Goal: Book appointment/travel/reservation

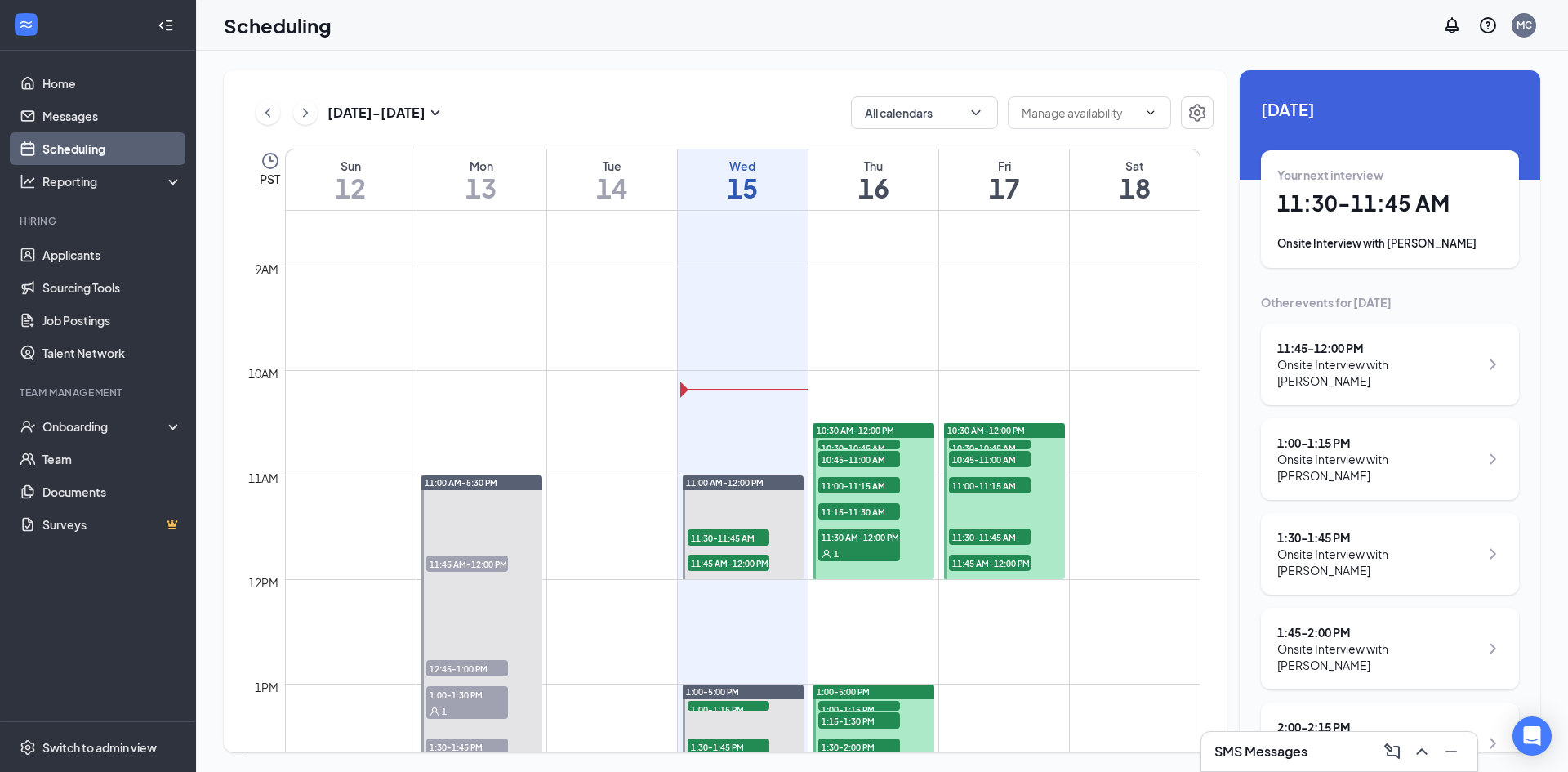
scroll to position [966, 0]
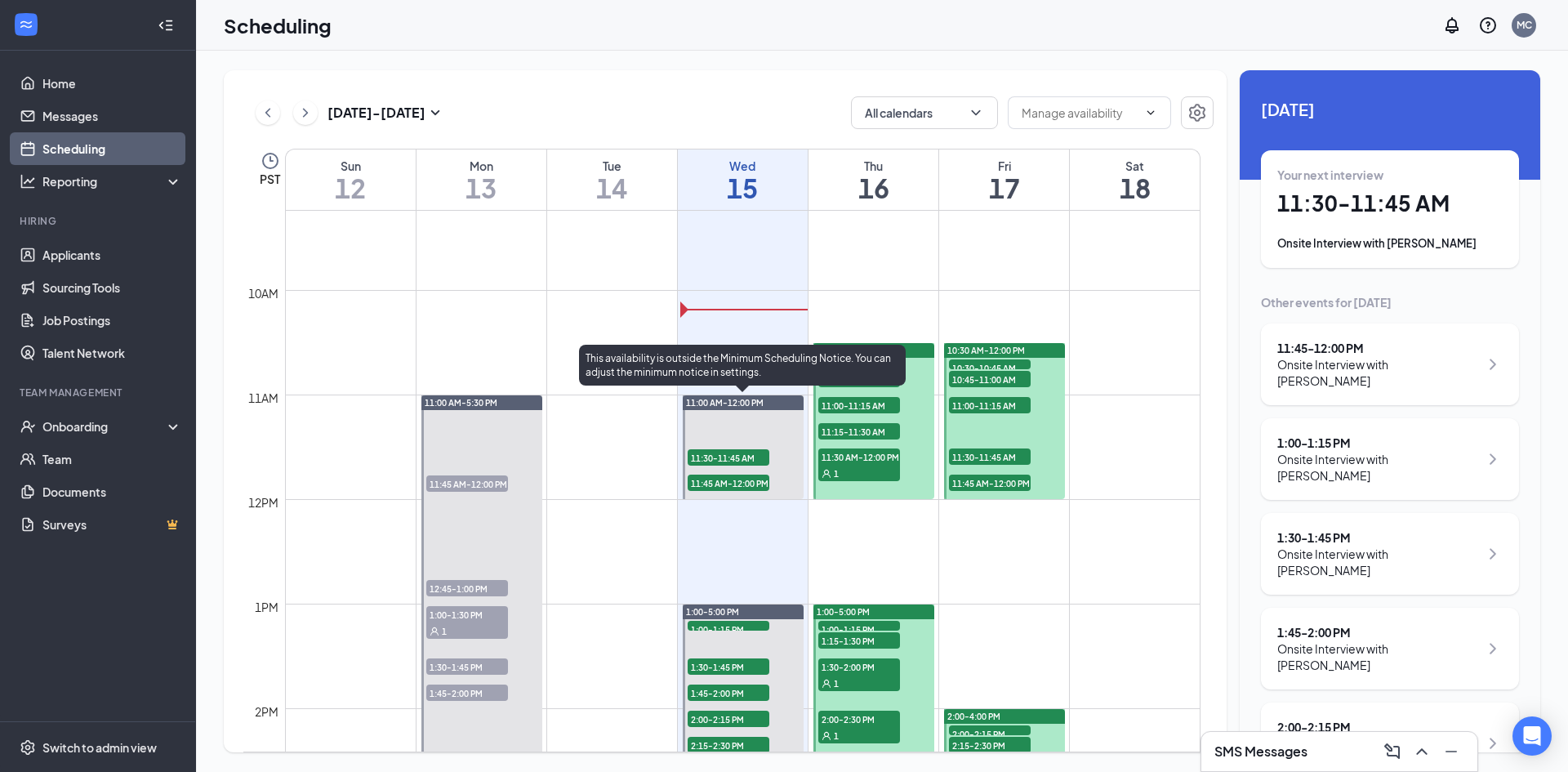
click at [723, 461] on span "11:30-11:45 AM" at bounding box center [729, 457] width 82 height 17
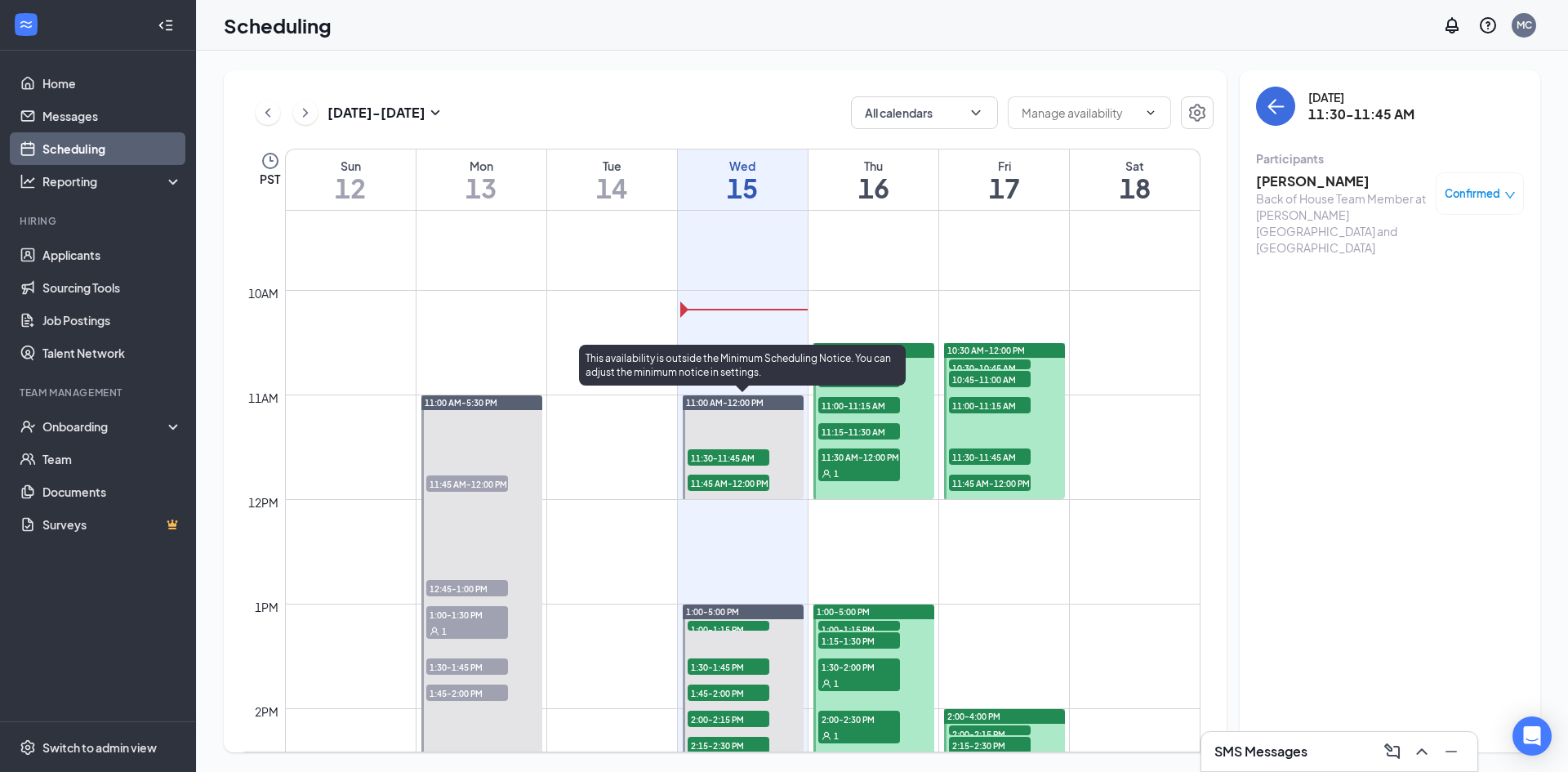
click at [727, 484] on span "11:45 AM-12:00 PM" at bounding box center [729, 482] width 82 height 17
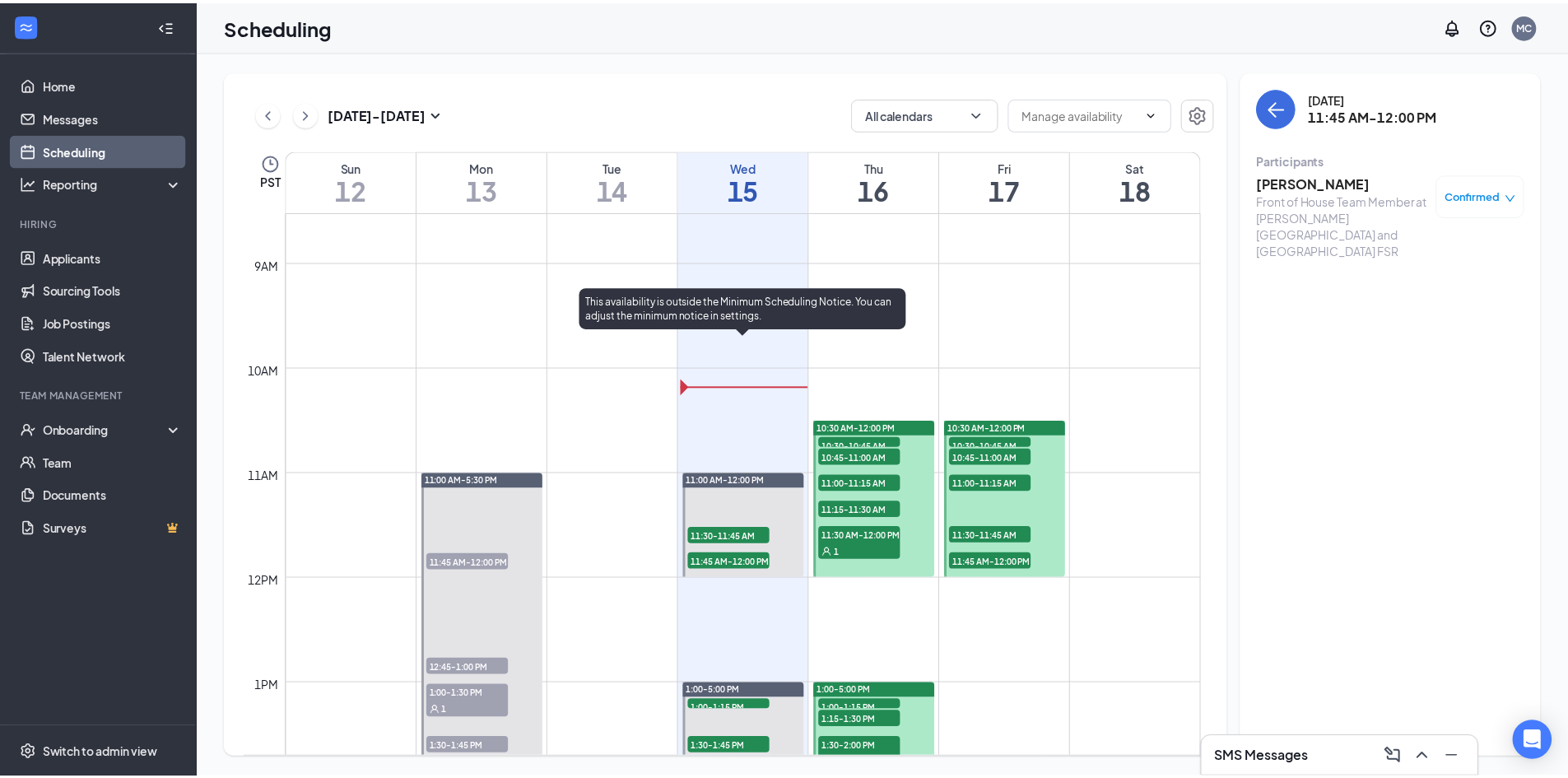
scroll to position [891, 0]
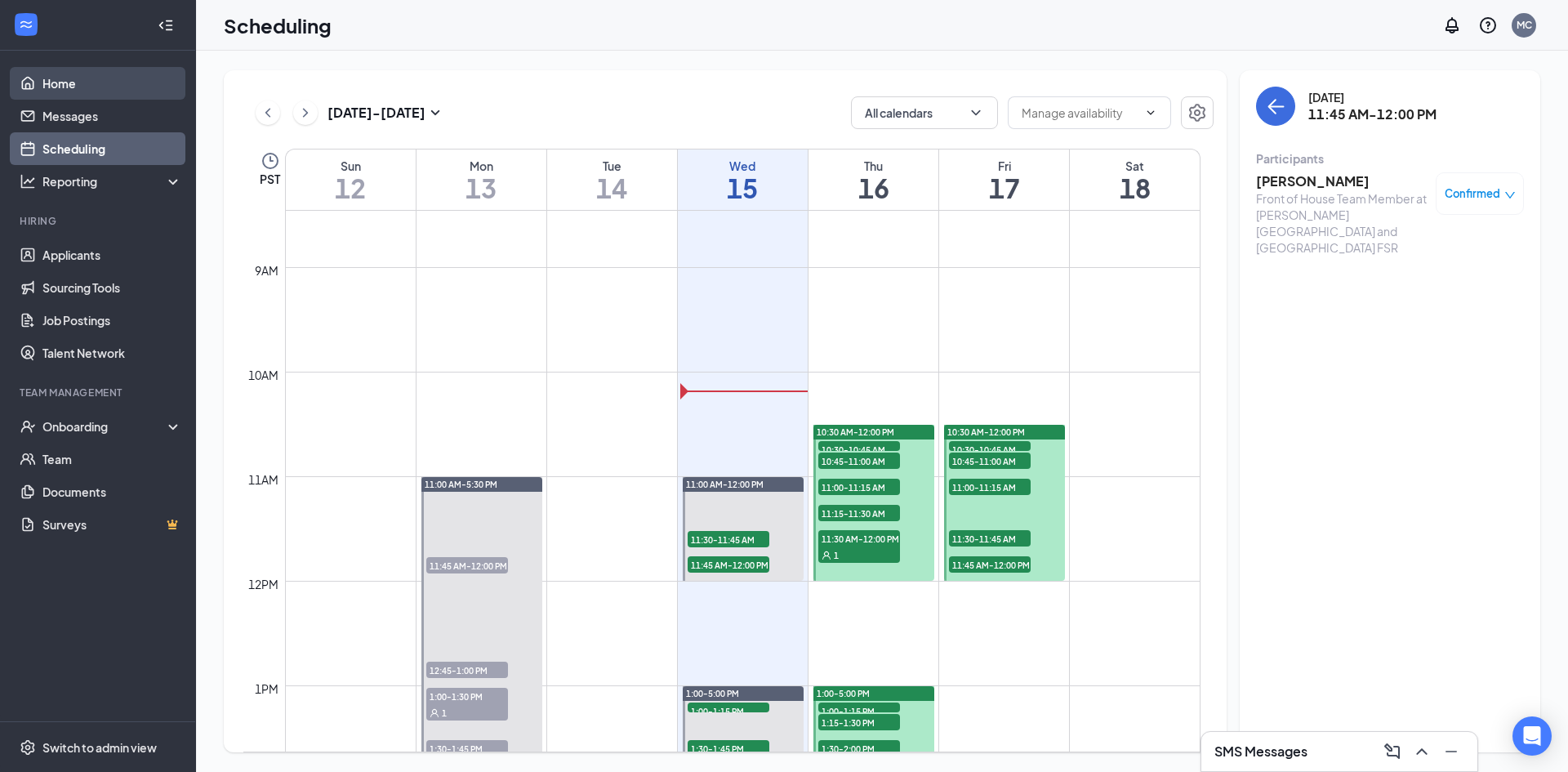
click at [65, 88] on link "Home" at bounding box center [112, 83] width 140 height 32
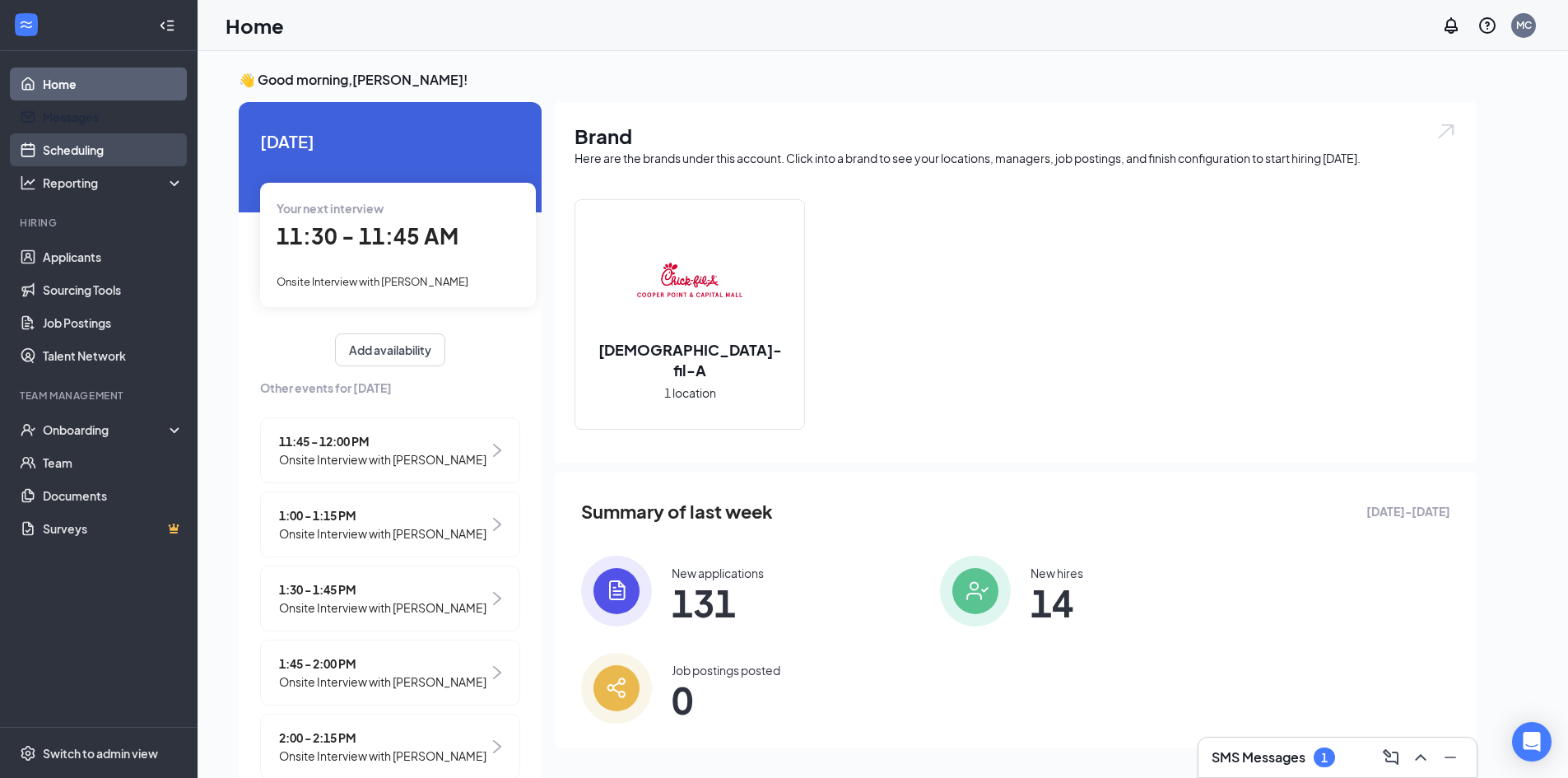
click at [69, 126] on link "Messages" at bounding box center [113, 116] width 141 height 32
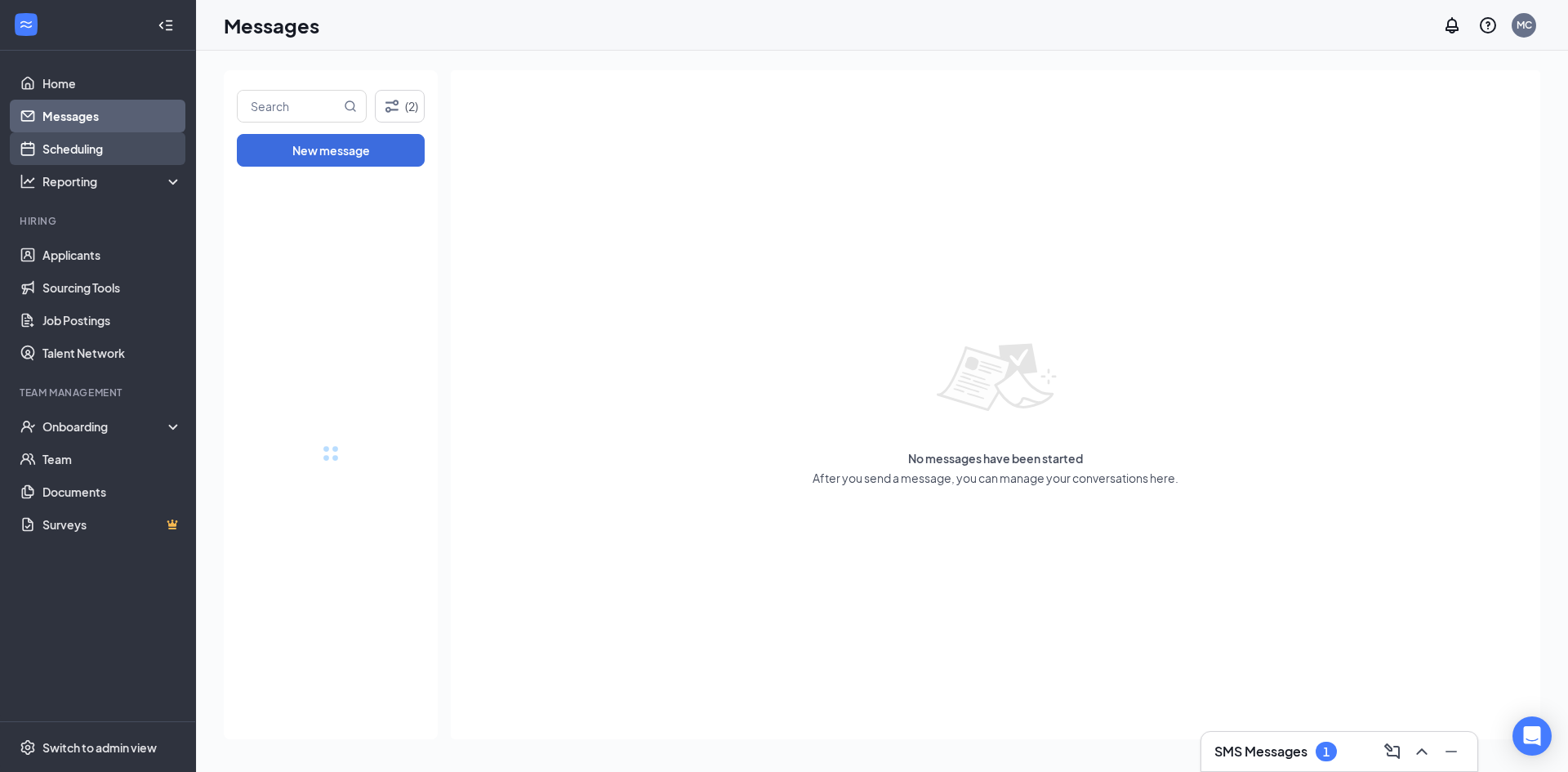
click at [68, 144] on link "Scheduling" at bounding box center [112, 148] width 140 height 32
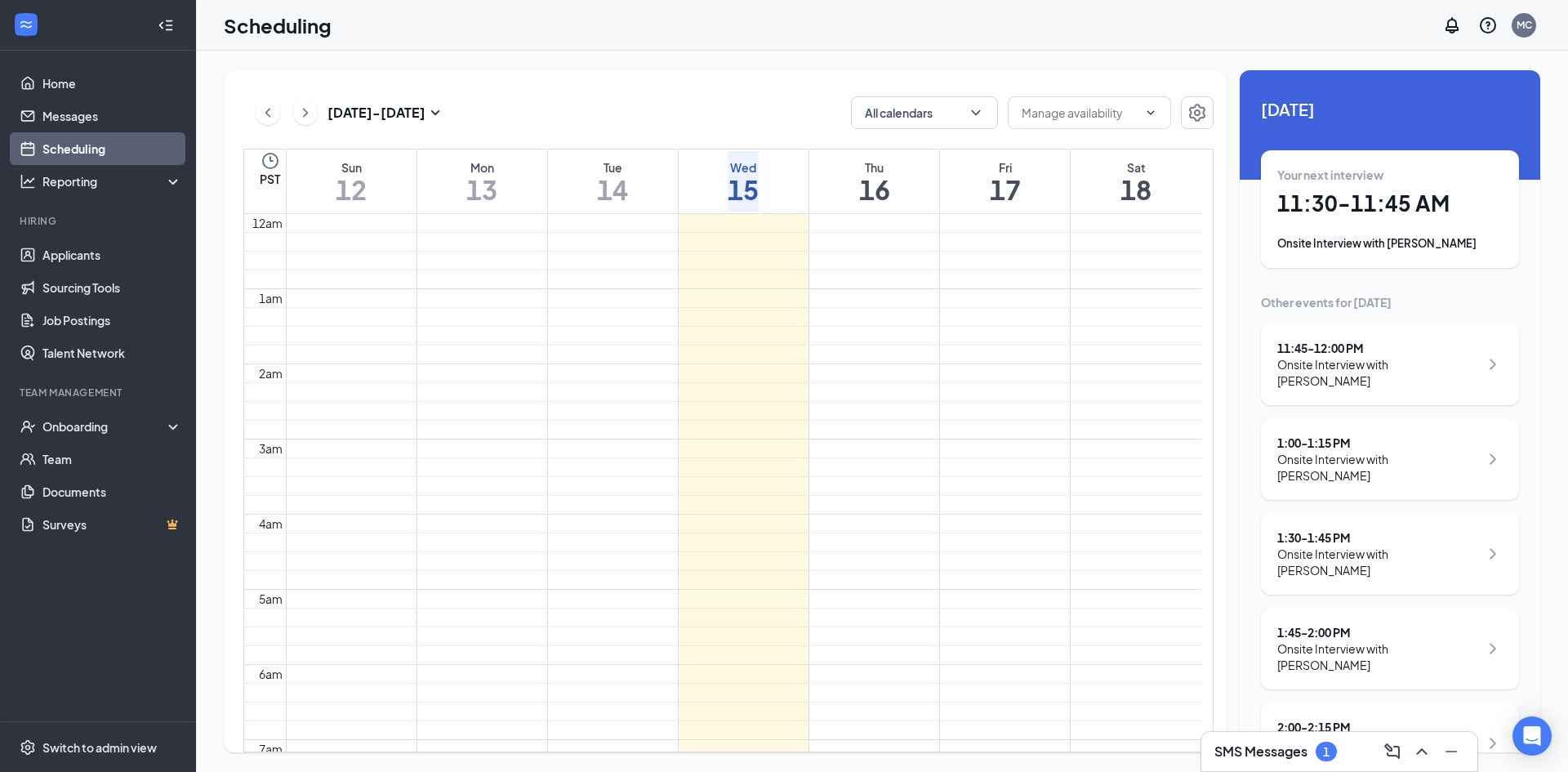
scroll to position [803, 0]
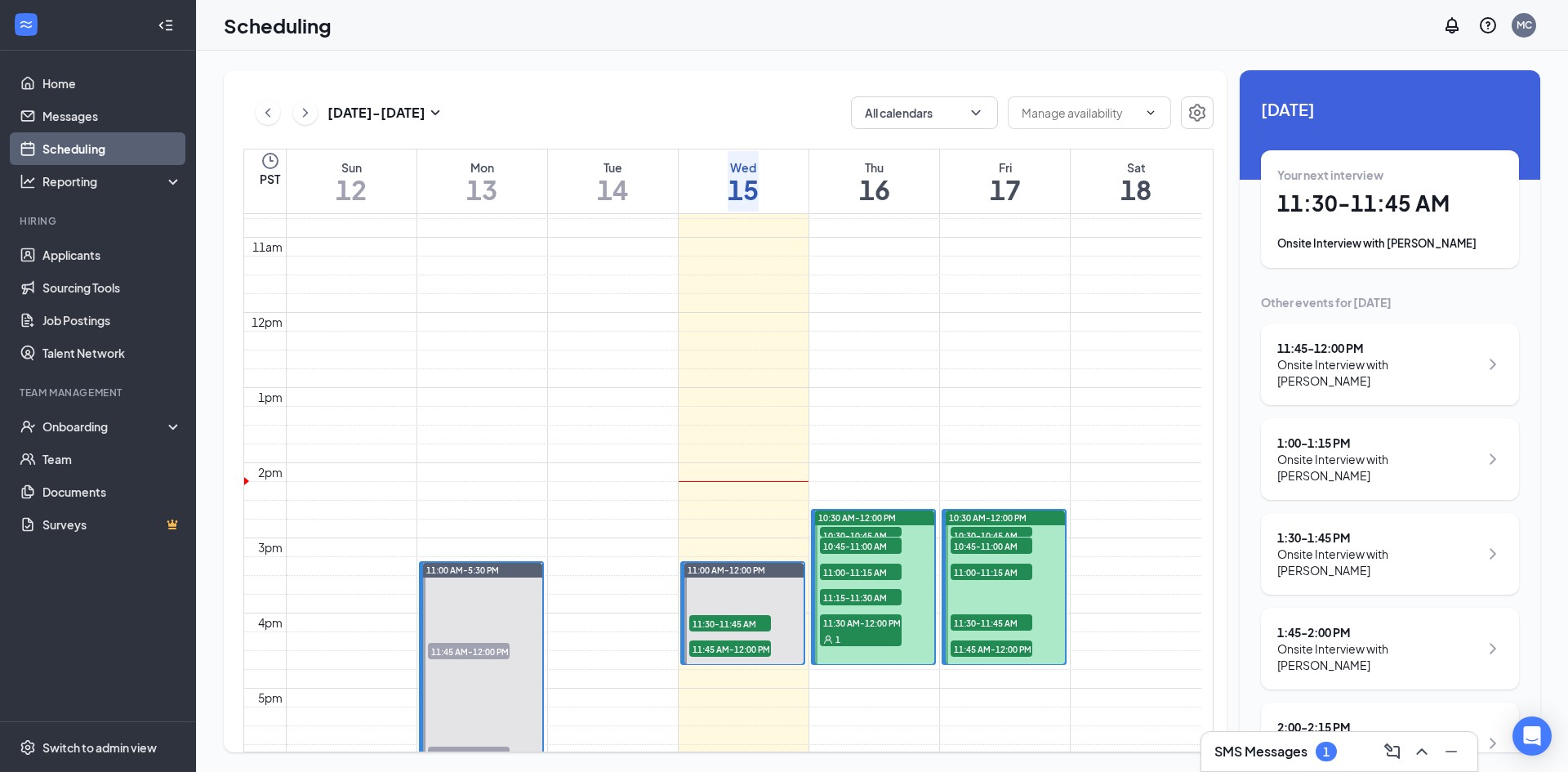
click at [306, 115] on icon "ChevronRight" at bounding box center [305, 112] width 17 height 20
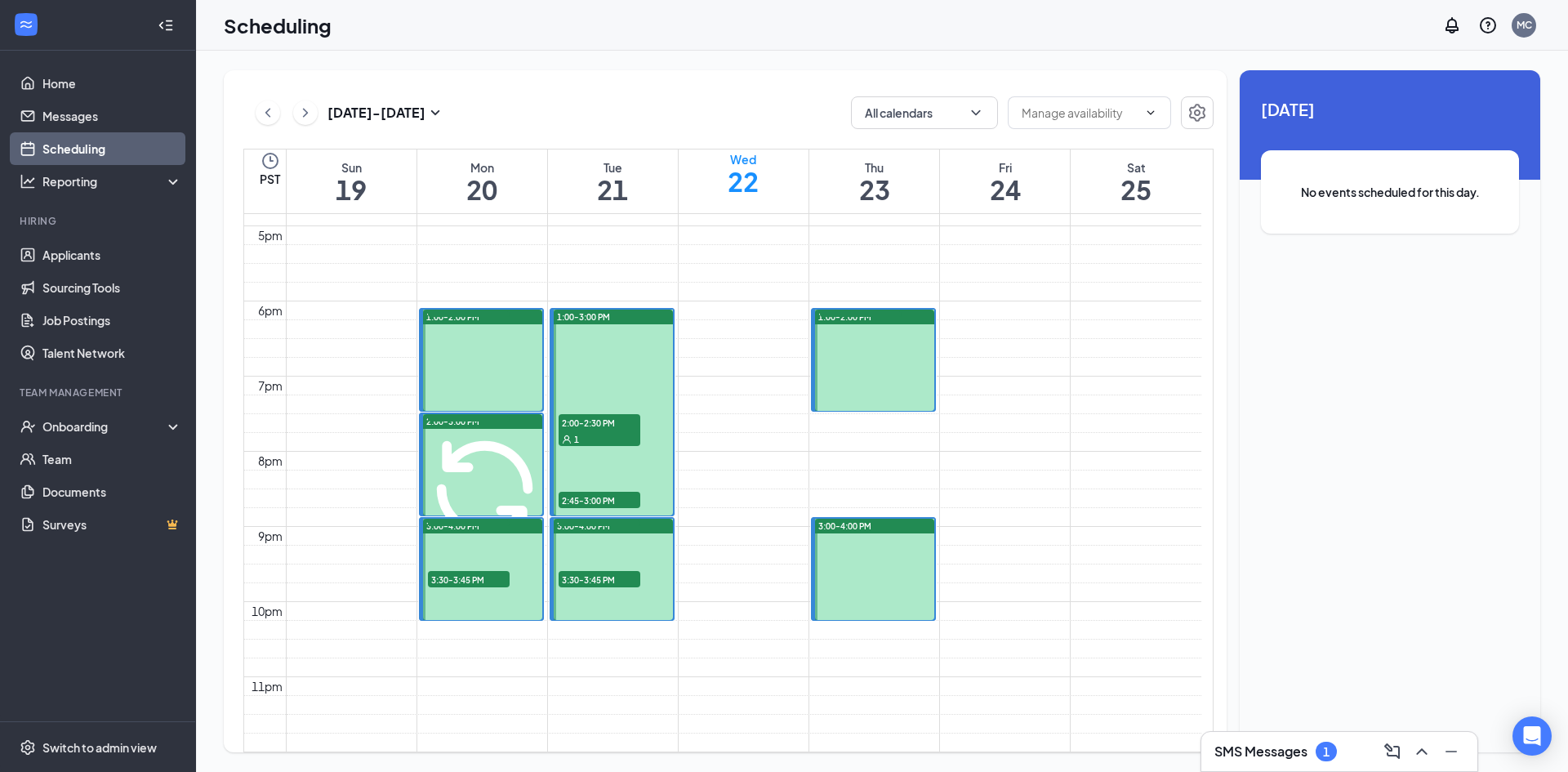
scroll to position [1211, 0]
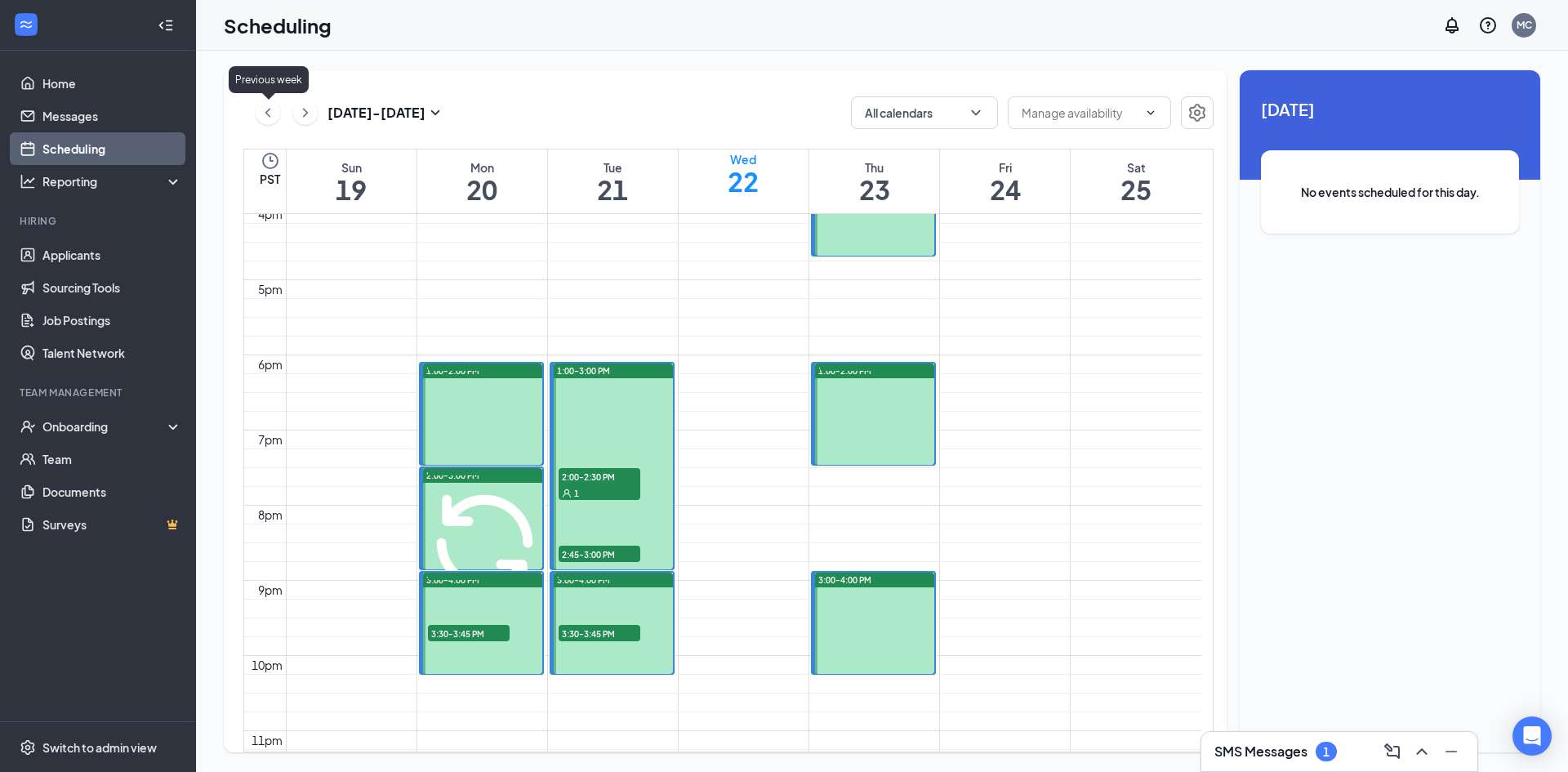
click at [274, 117] on icon "ChevronLeft" at bounding box center [267, 112] width 17 height 20
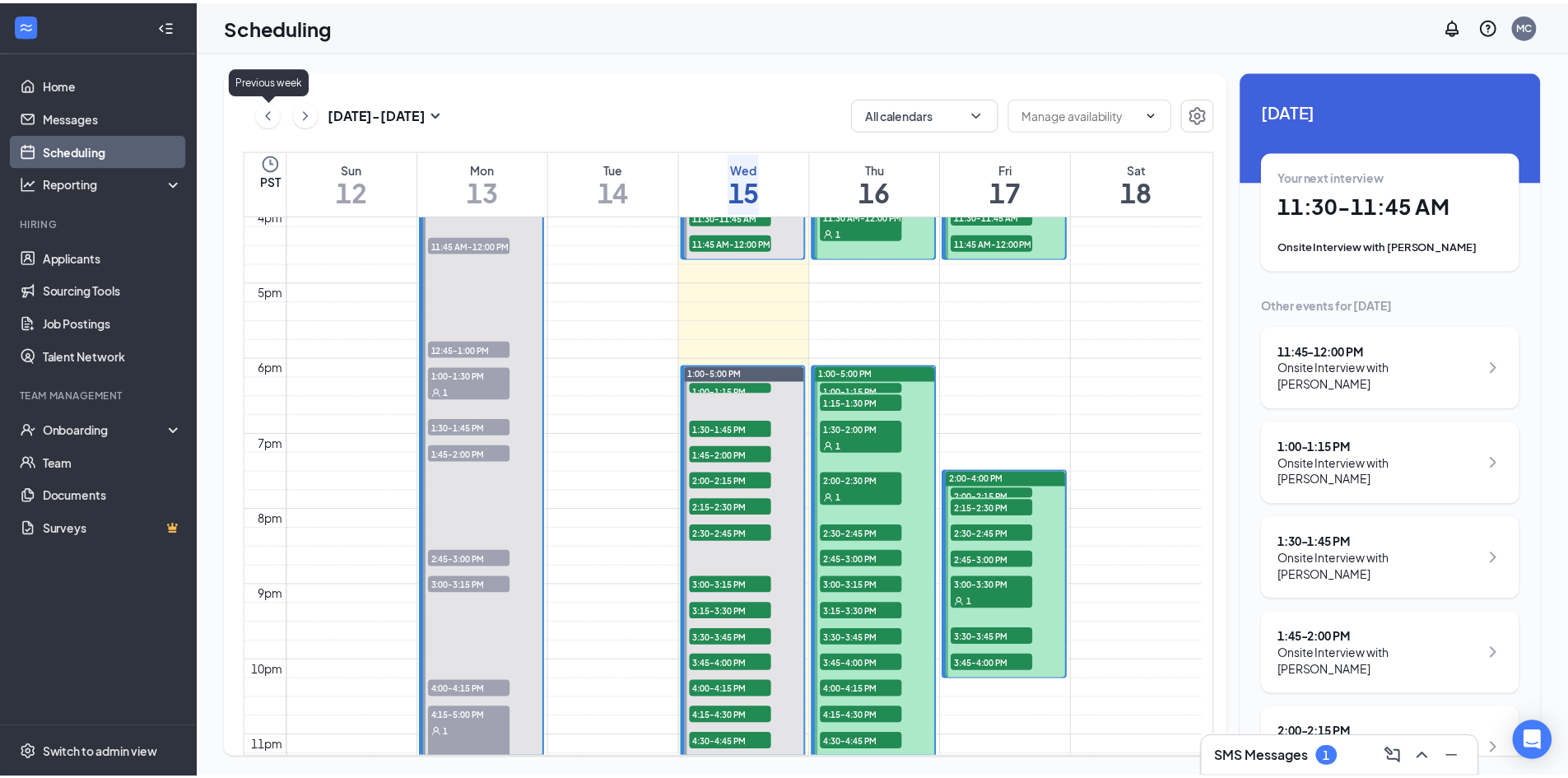
scroll to position [809, 0]
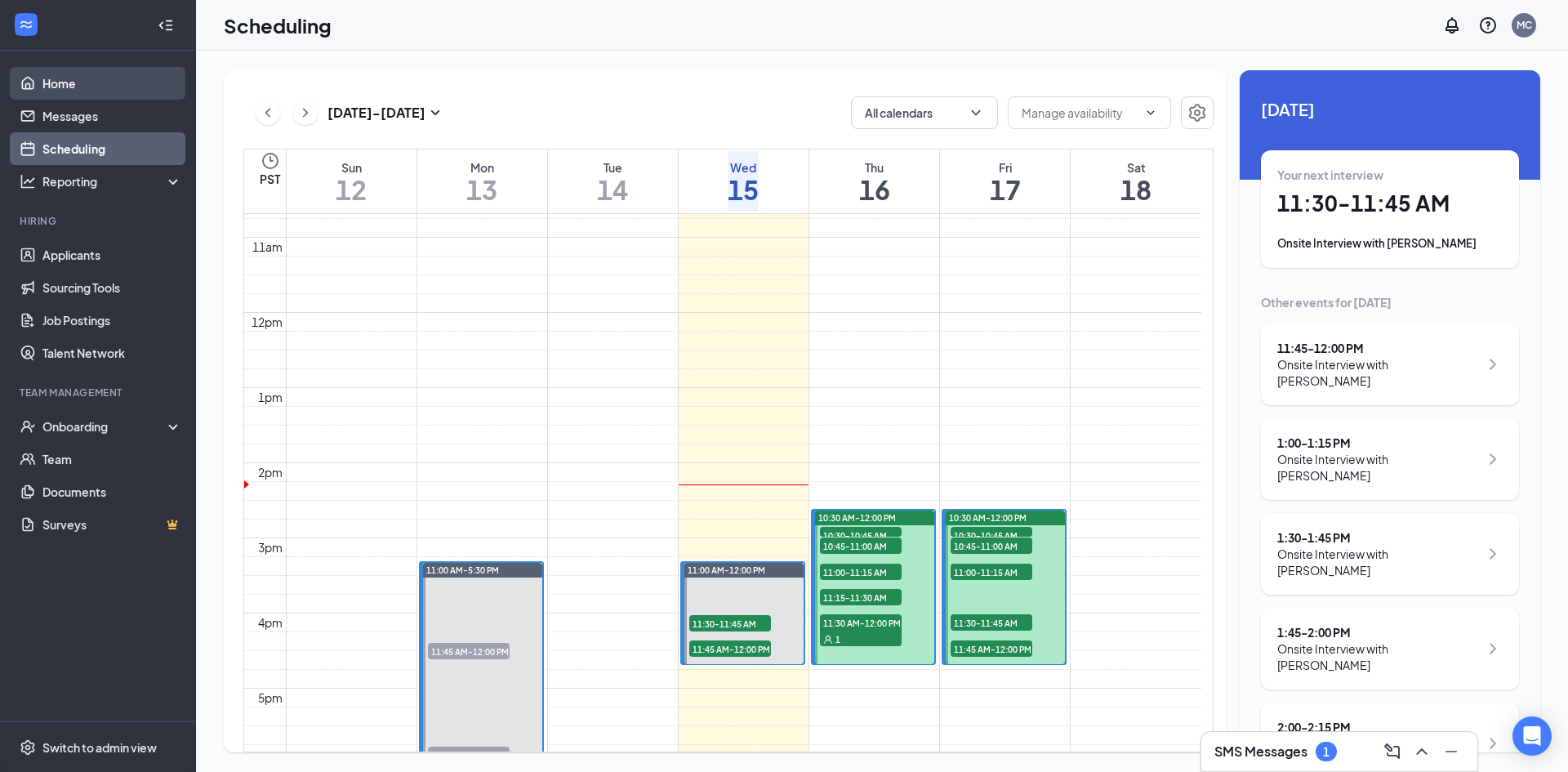
click at [93, 88] on link "Home" at bounding box center [112, 83] width 140 height 32
